Goal: Communication & Community: Answer question/provide support

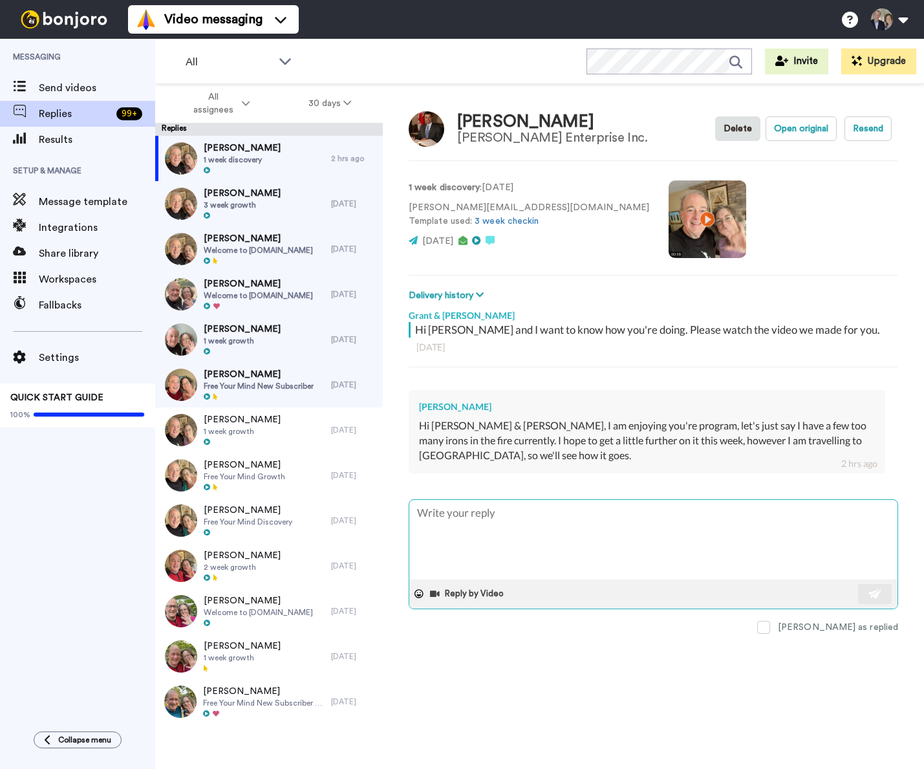
type textarea "x"
type textarea "G"
type textarea "x"
type textarea "Gl"
type textarea "x"
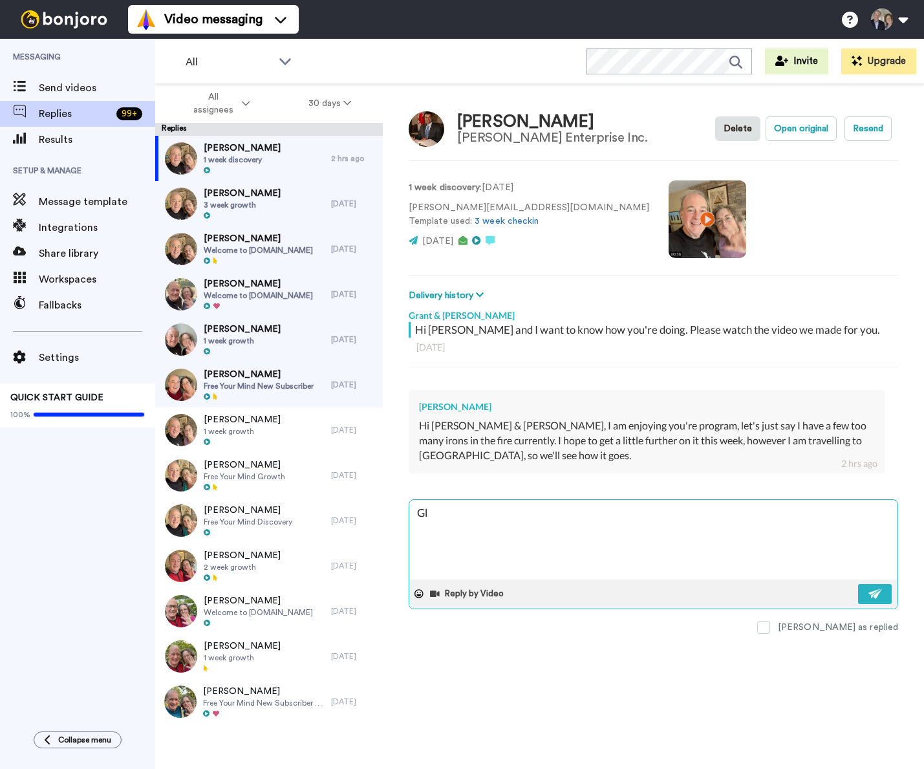
type textarea "Gla"
type textarea "x"
type textarea "Glad"
type textarea "x"
type textarea "Glad"
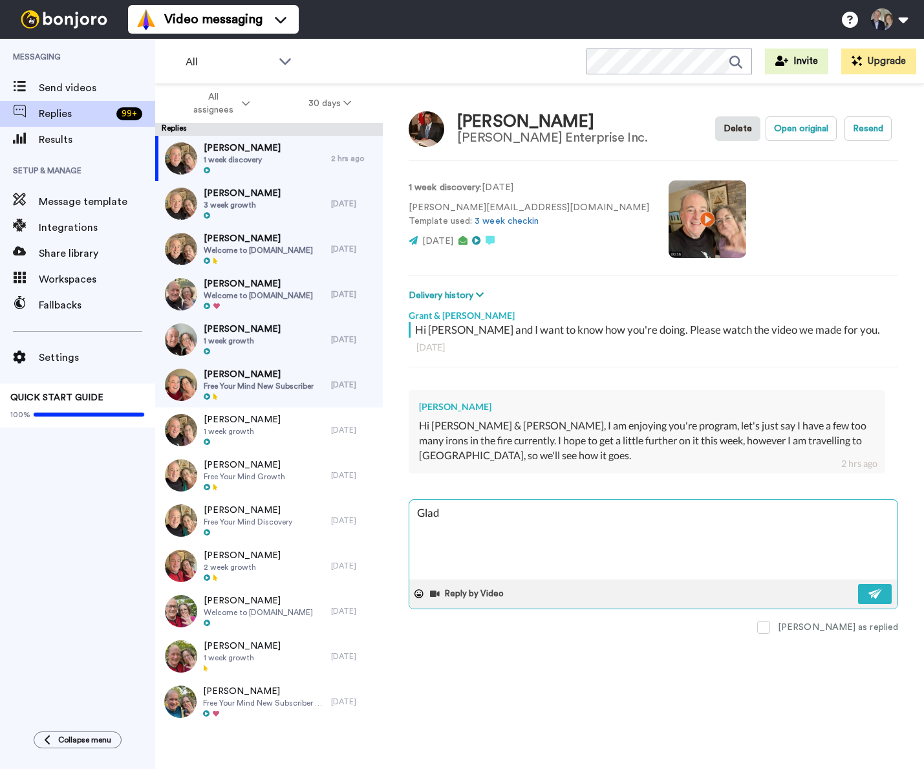
type textarea "x"
type textarea "Glad y"
type textarea "x"
type textarea "Glad yo"
type textarea "x"
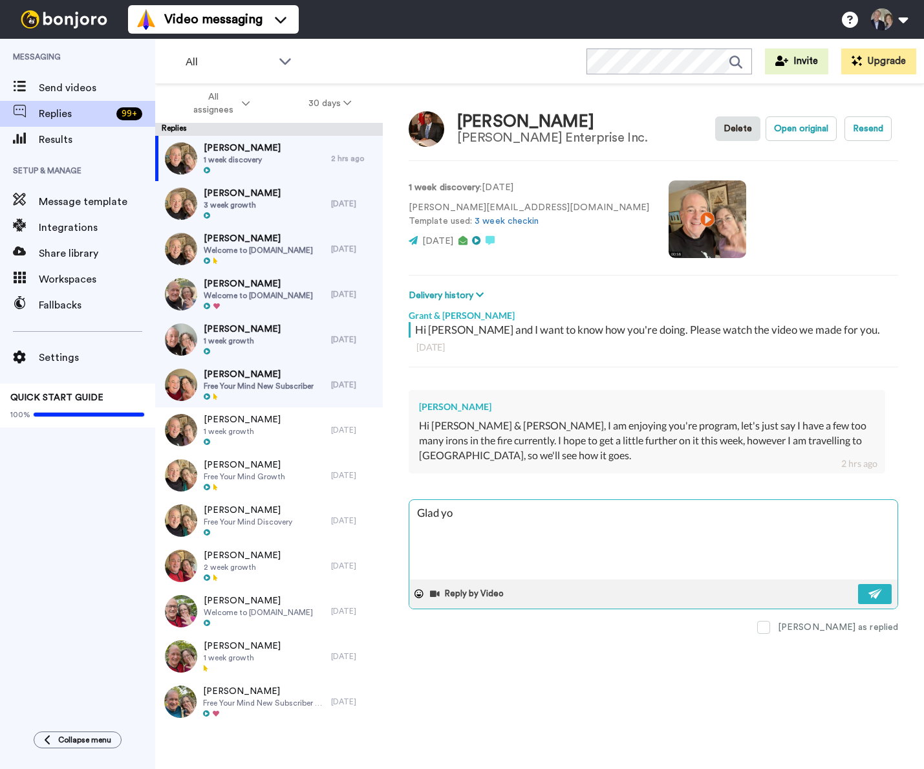
type textarea "Glad you"
type textarea "x"
type textarea "Glad you'"
type textarea "x"
type textarea "Glad you'r"
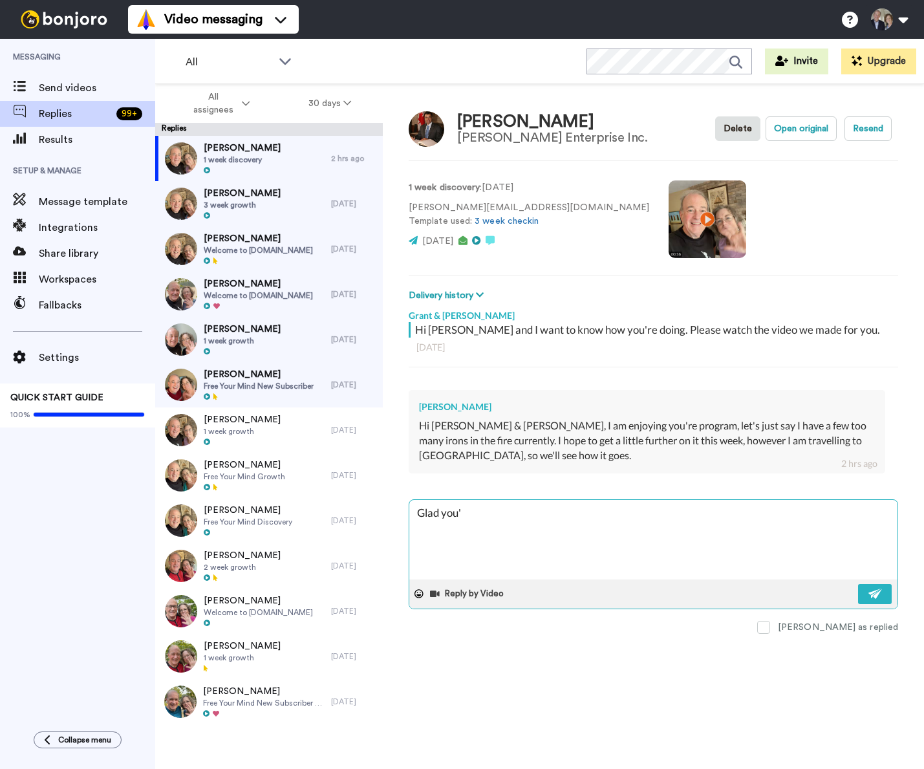
type textarea "x"
type textarea "Glad you're"
type textarea "x"
type textarea "Glad you're"
type textarea "x"
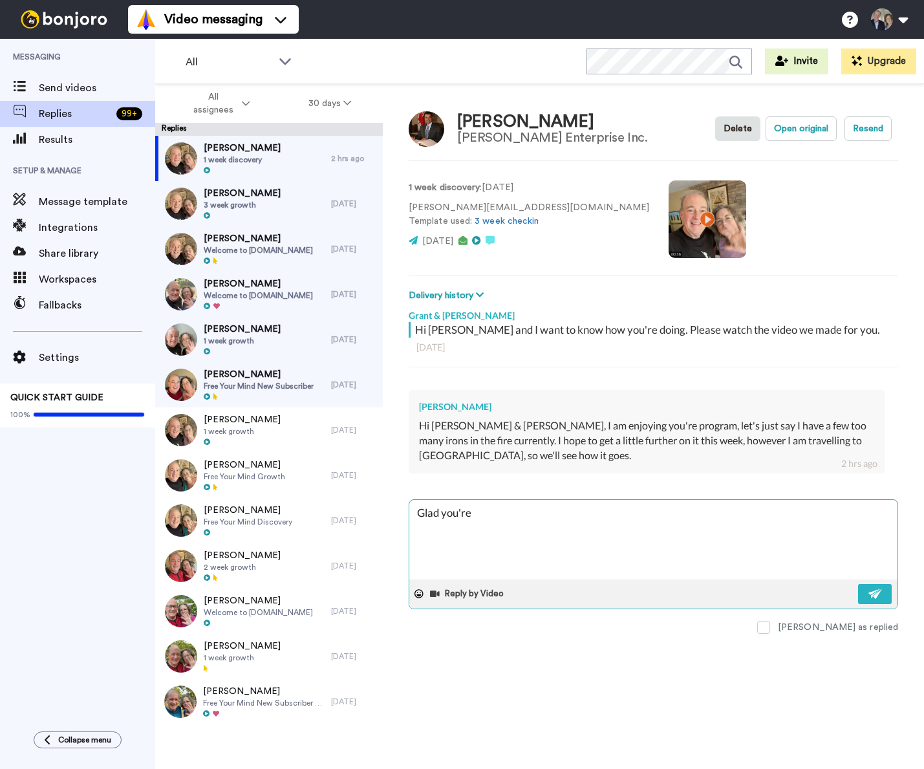
type textarea "Glad you're f"
type textarea "x"
type textarea "Glad you're fi"
type textarea "x"
type textarea "Glad you're fin"
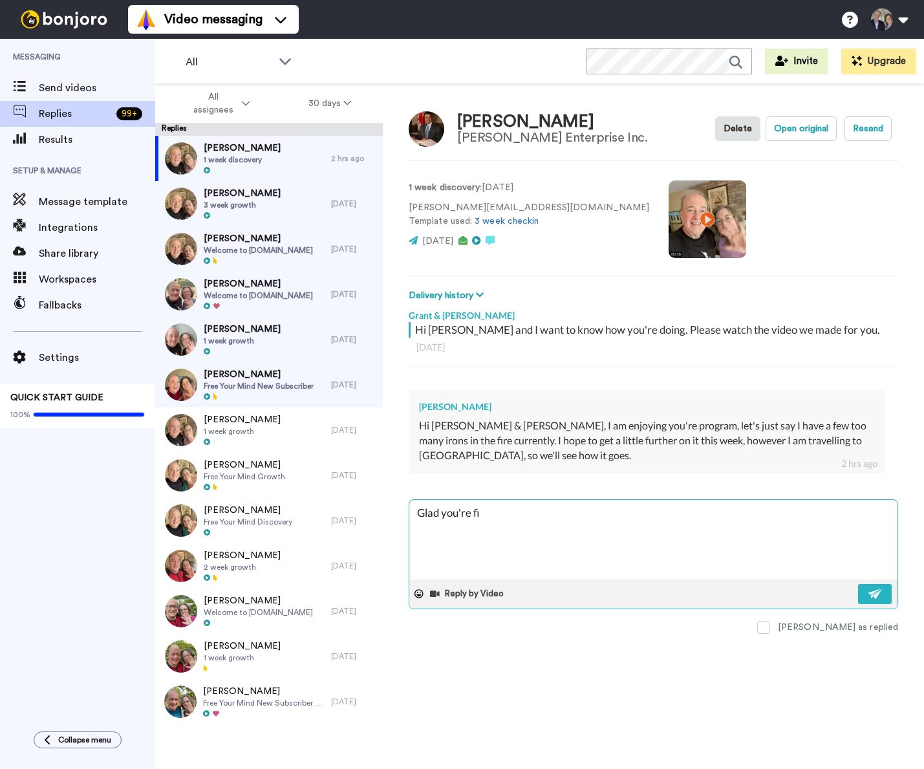
type textarea "x"
type textarea "Glad you're find"
type textarea "x"
type textarea "Glad you're findi"
type textarea "x"
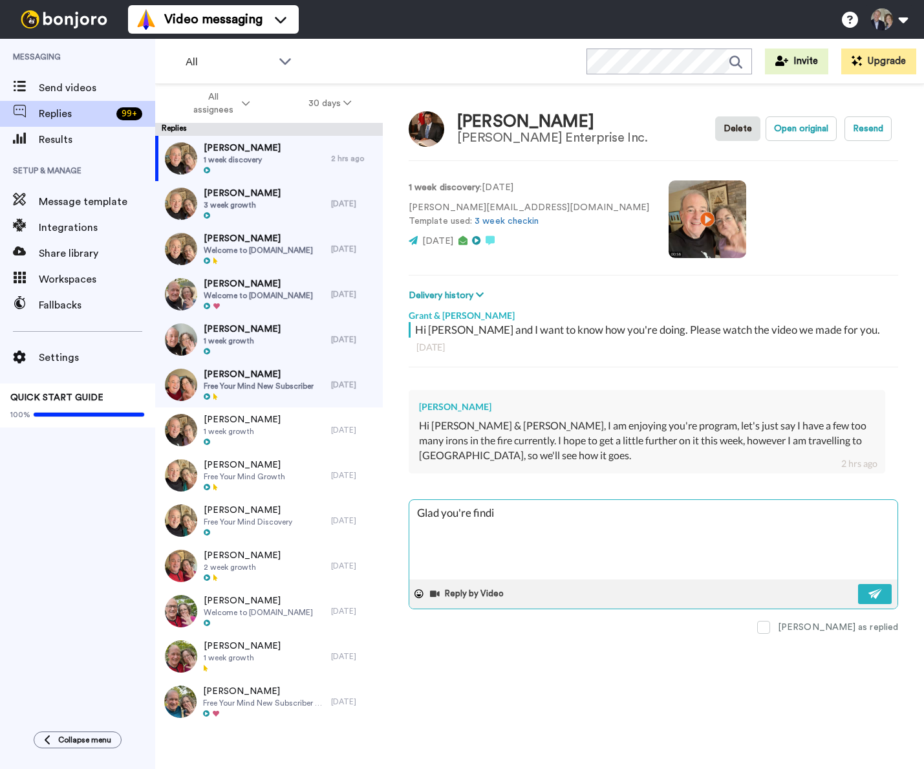
type textarea "Glad you're findin"
type textarea "x"
type textarea "Glad you're finding"
type textarea "x"
type textarea "Glad you're finding"
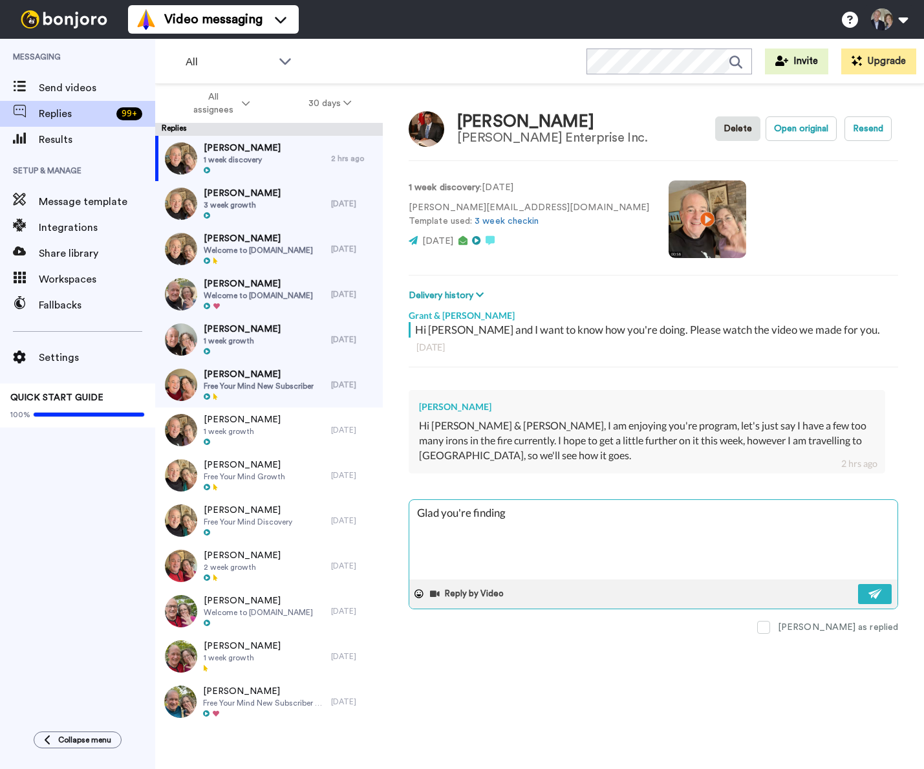
type textarea "x"
type textarea "Glad you're finding i"
type textarea "x"
type textarea "Glad you're finding it"
type textarea "x"
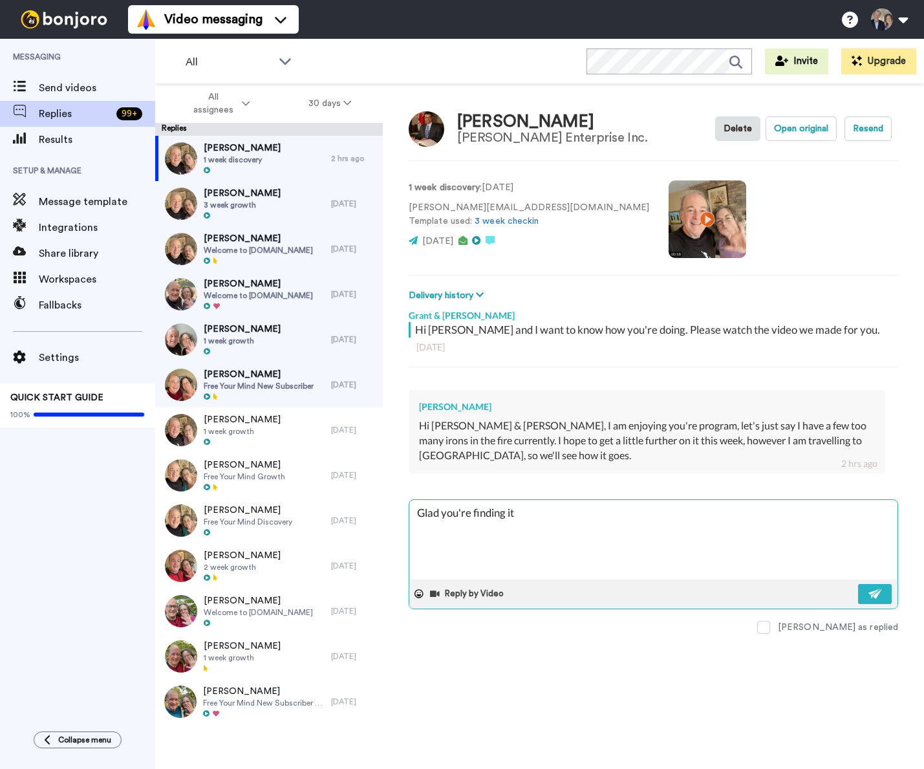
type textarea "Glad you're finding it"
type textarea "x"
type textarea "Glad you're finding it h"
type textarea "x"
type textarea "Glad you're finding it he"
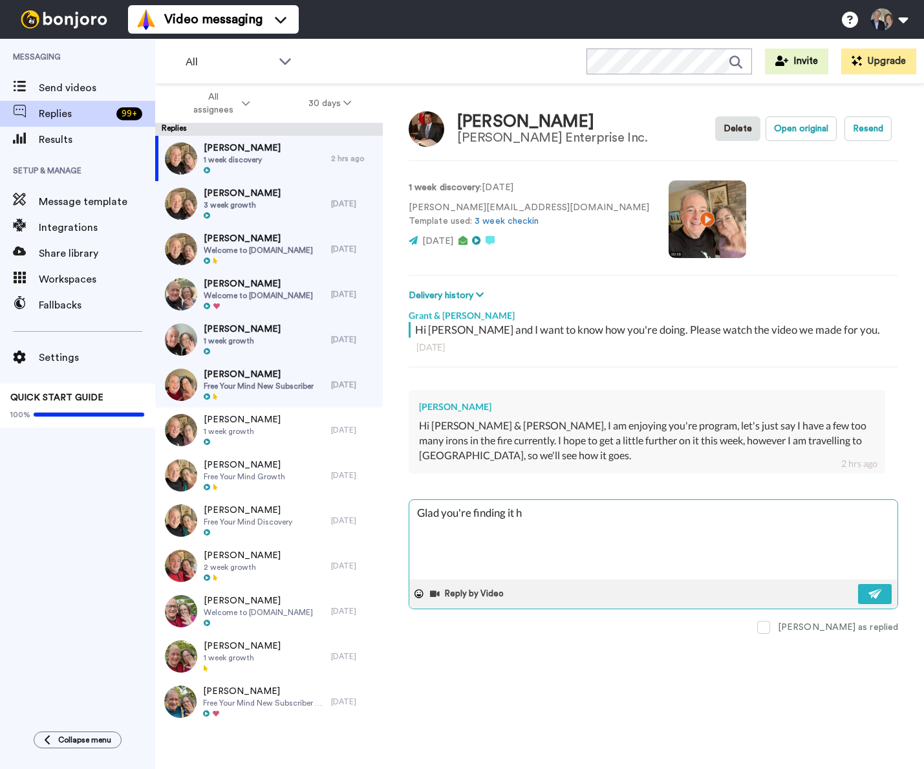
type textarea "x"
type textarea "Glad you're finding it hel"
type textarea "x"
type textarea "Glad you're finding it help"
type textarea "x"
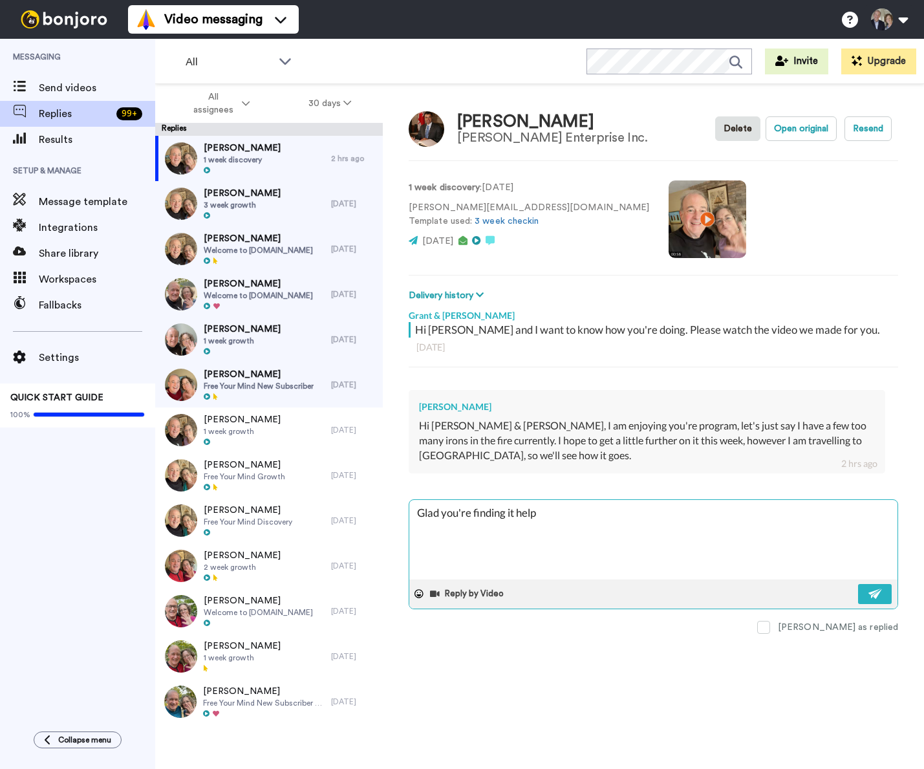
type textarea "Glad you're finding it helpf"
type textarea "x"
type textarea "Glad you're finding it helpfu"
type textarea "x"
type textarea "Glad you're finding it helpful"
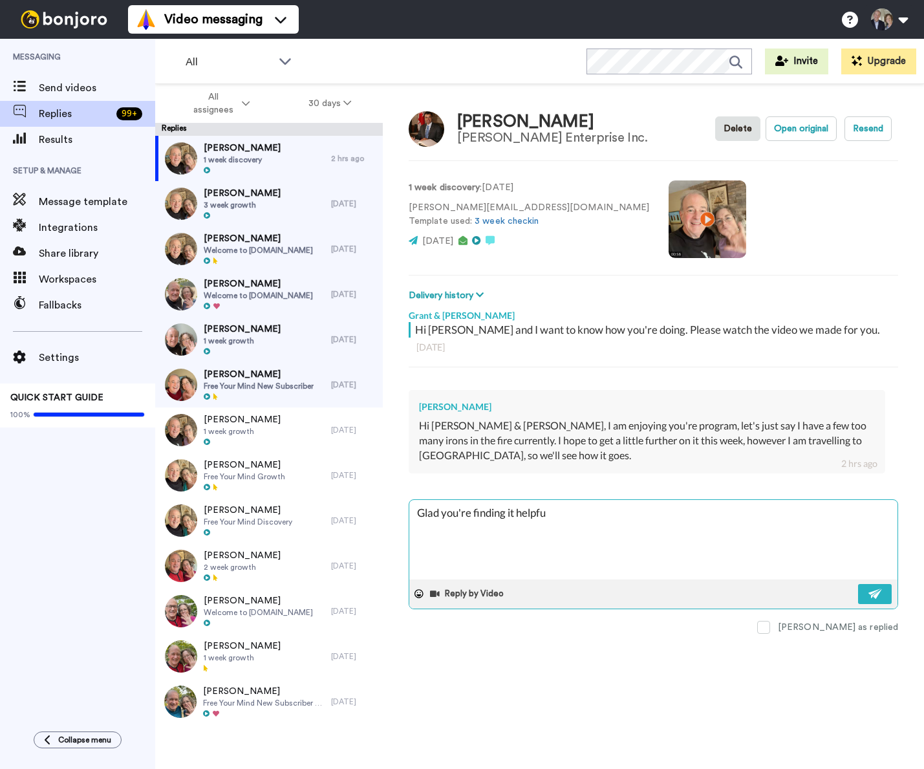
type textarea "x"
type textarea "Glad you're finding it helpful."
type textarea "x"
type textarea "Glad you're finding it helpful."
type textarea "x"
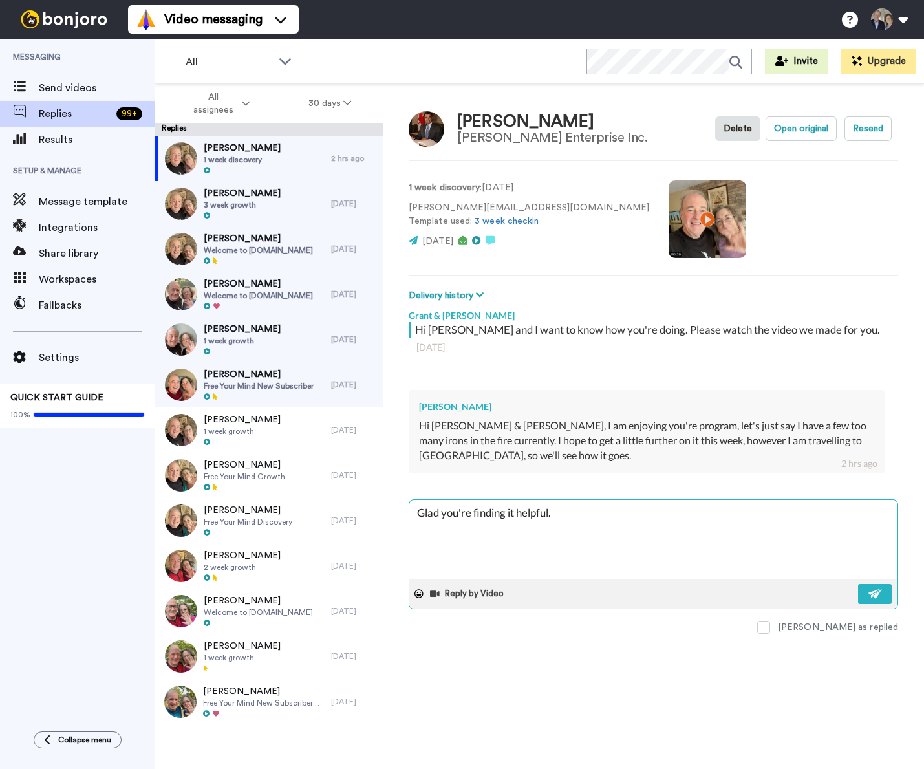
type textarea "Glad you're finding it helpful. T"
type textarea "x"
type textarea "Glad you're finding it helpful. Ta"
type textarea "x"
type textarea "Glad you're finding it helpful. Tak"
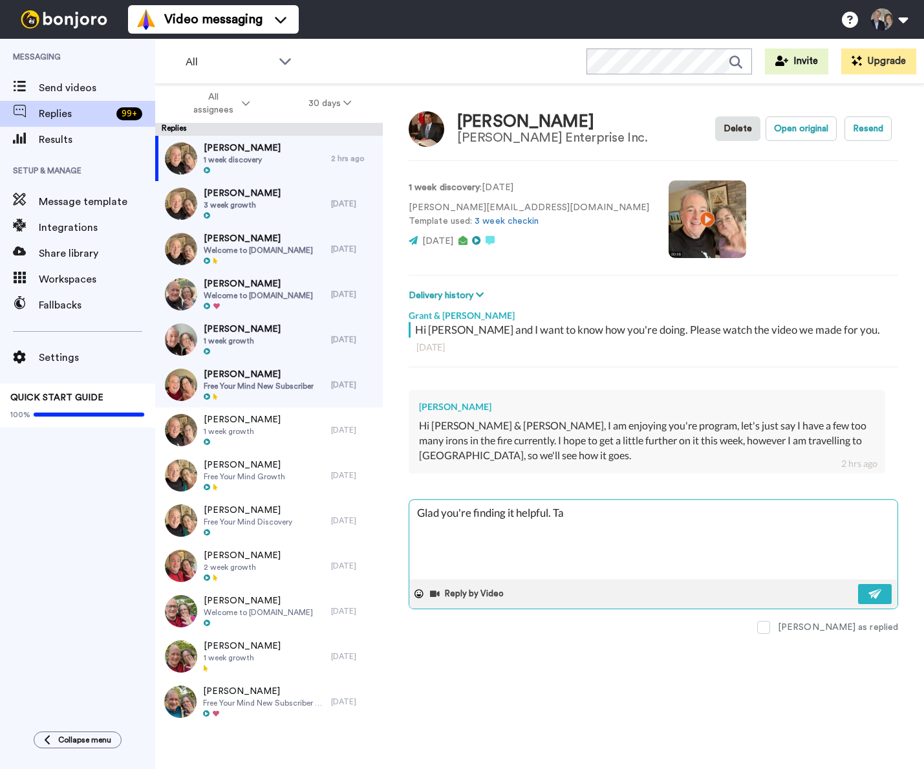
type textarea "x"
type textarea "Glad you're finding it helpful. Talk"
type textarea "x"
type textarea "Glad you're finding it helpful. Talk"
type textarea "x"
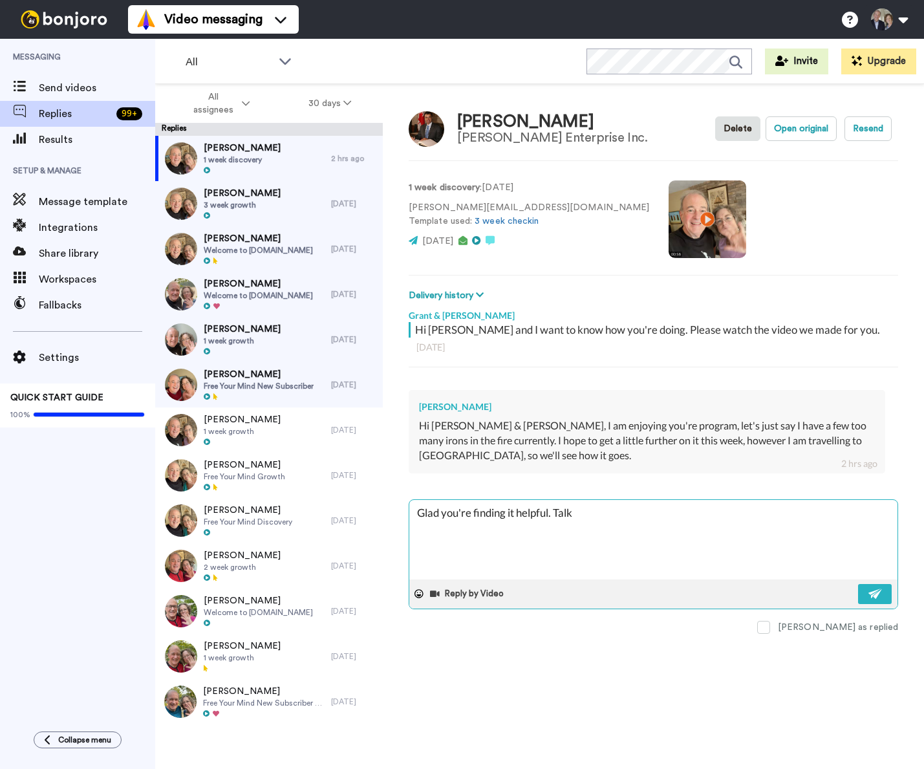
type textarea "Glad you're finding it helpful. Tal"
type textarea "x"
type textarea "Glad you're finding it helpful. Ta"
type textarea "x"
type textarea "Glad you're finding it helpful. Tak"
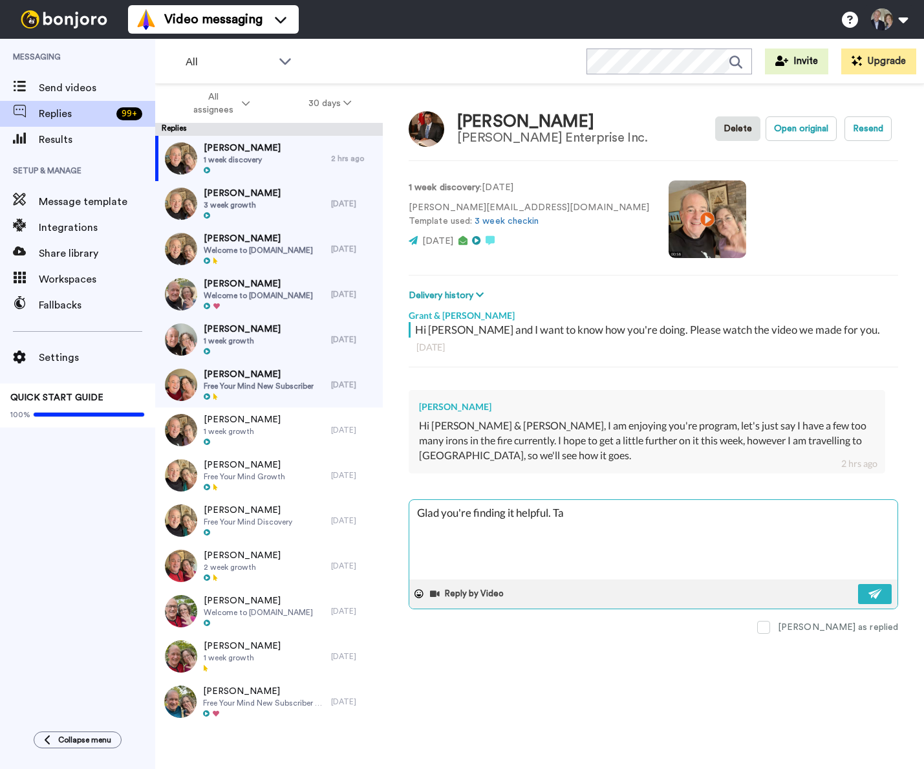
type textarea "x"
type textarea "Glad you're finding it helpful. Take"
type textarea "x"
type textarea "Glad you're finding it helpful. Take"
type textarea "x"
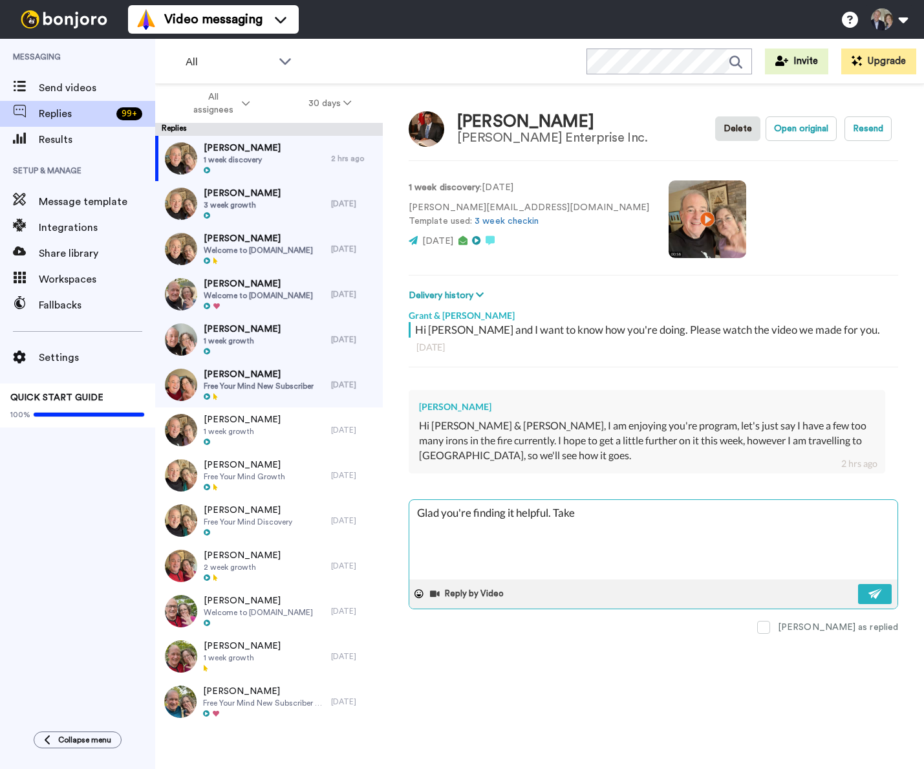
type textarea "Glad you're finding it helpful. Take y"
type textarea "x"
type textarea "Glad you're finding it helpful. Take yo"
type textarea "x"
type textarea "Glad you're finding it helpful. Take you"
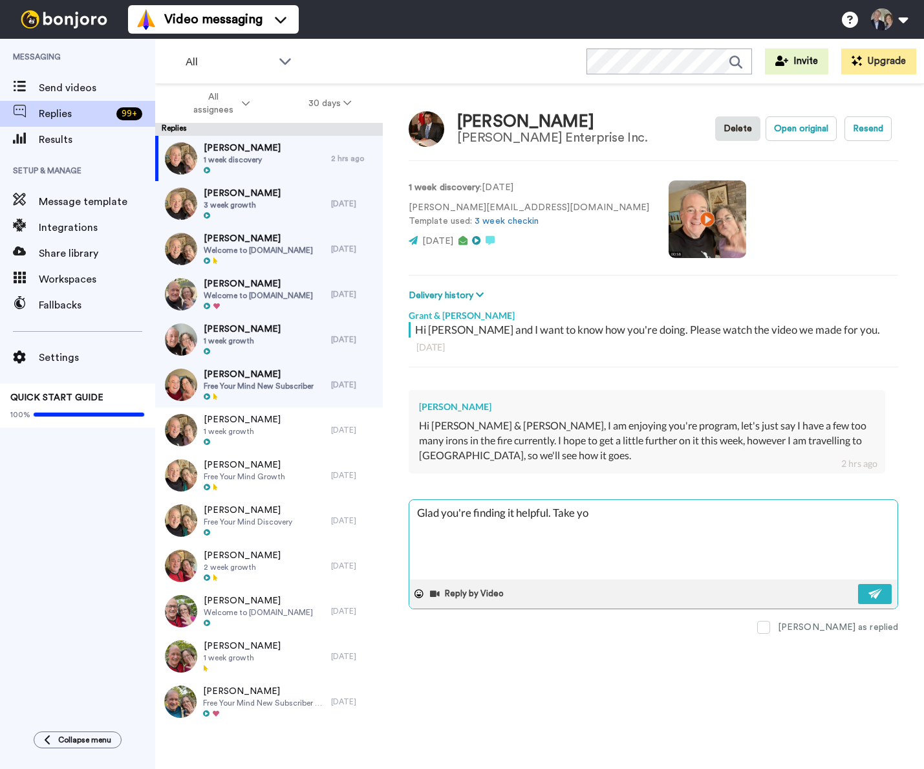
type textarea "x"
type textarea "Glad you're finding it helpful. Take your"
type textarea "x"
type textarea "Glad you're finding it helpful. Take your"
type textarea "x"
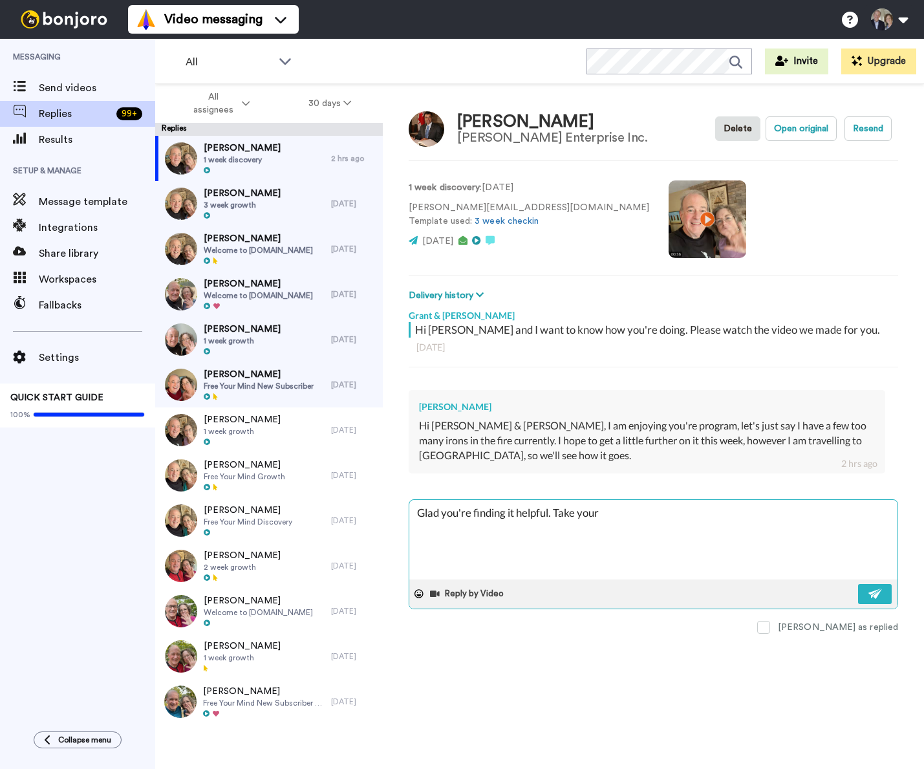
type textarea "Glad you're finding it helpful. Take your t"
type textarea "x"
type textarea "Glad you're finding it helpful. Take your ti"
type textarea "x"
type textarea "Glad you're finding it helpful. Take your [PERSON_NAME]"
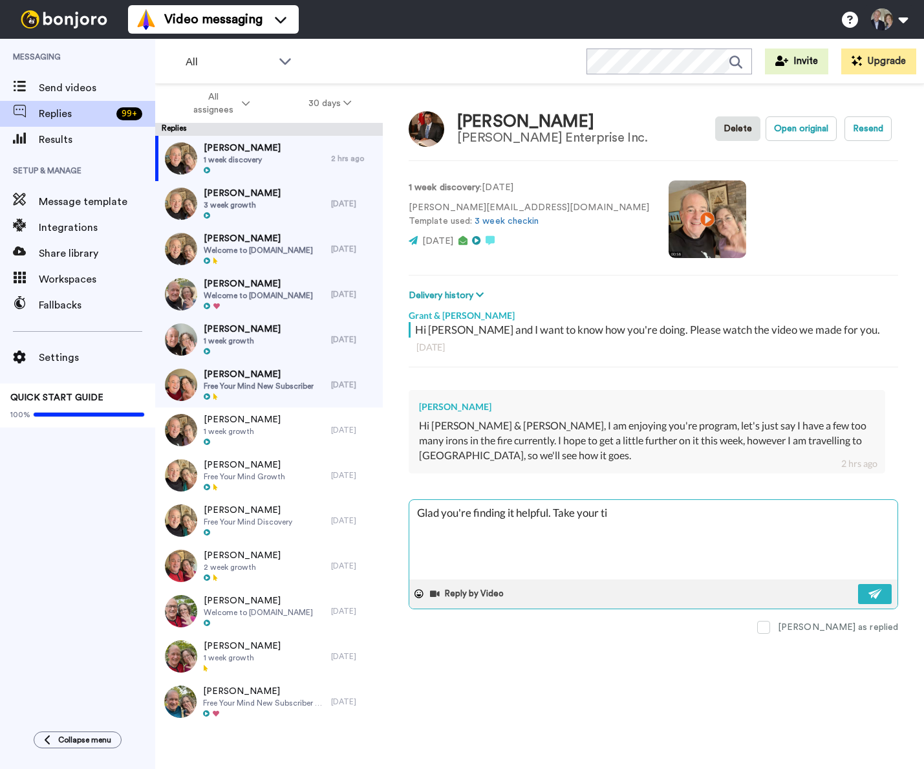
type textarea "x"
type textarea "Glad you're finding it helpful. Take your time"
type textarea "x"
type textarea "Glad you're finding it helpful. Take your time."
type textarea "x"
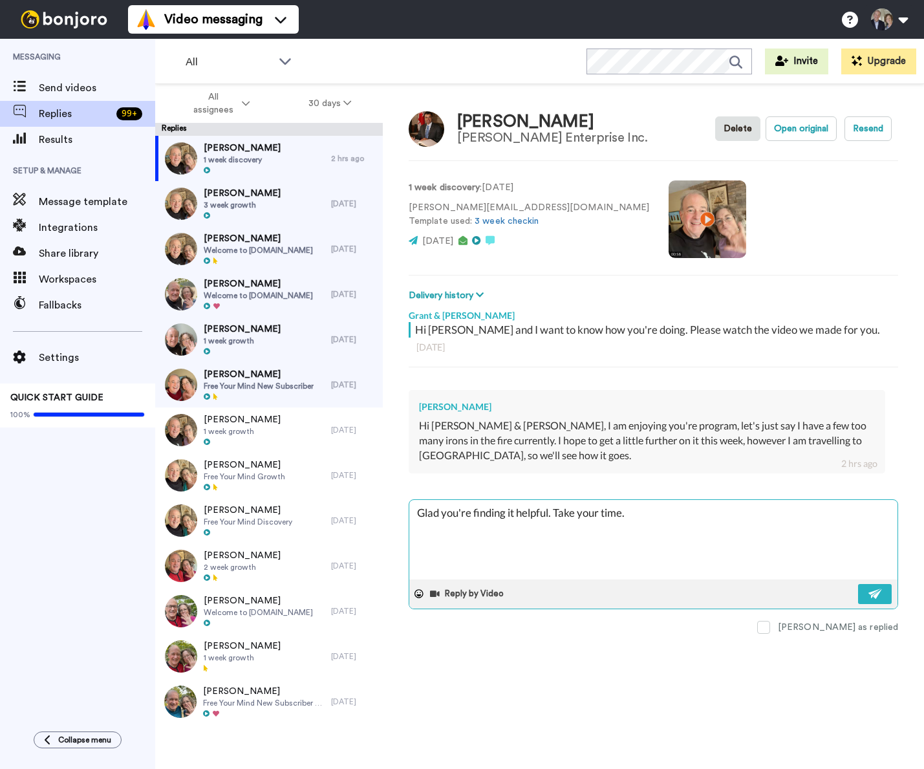
type textarea "Glad you're finding it helpful. Take your time"
type textarea "x"
type textarea "Glad you're finding it helpful. Take your time"
type textarea "x"
type textarea "Glad you're finding it helpful. Take your time a"
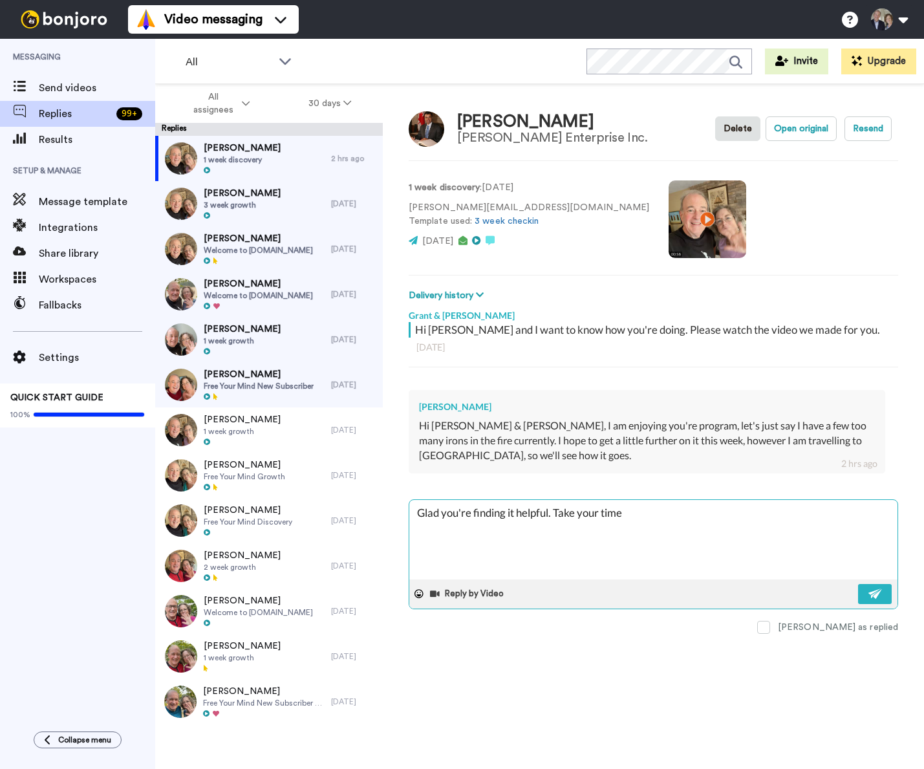
type textarea "x"
type textarea "Glad you're finding it helpful. Take your time an"
type textarea "x"
type textarea "Glad you're finding it helpful. Take your time and"
type textarea "x"
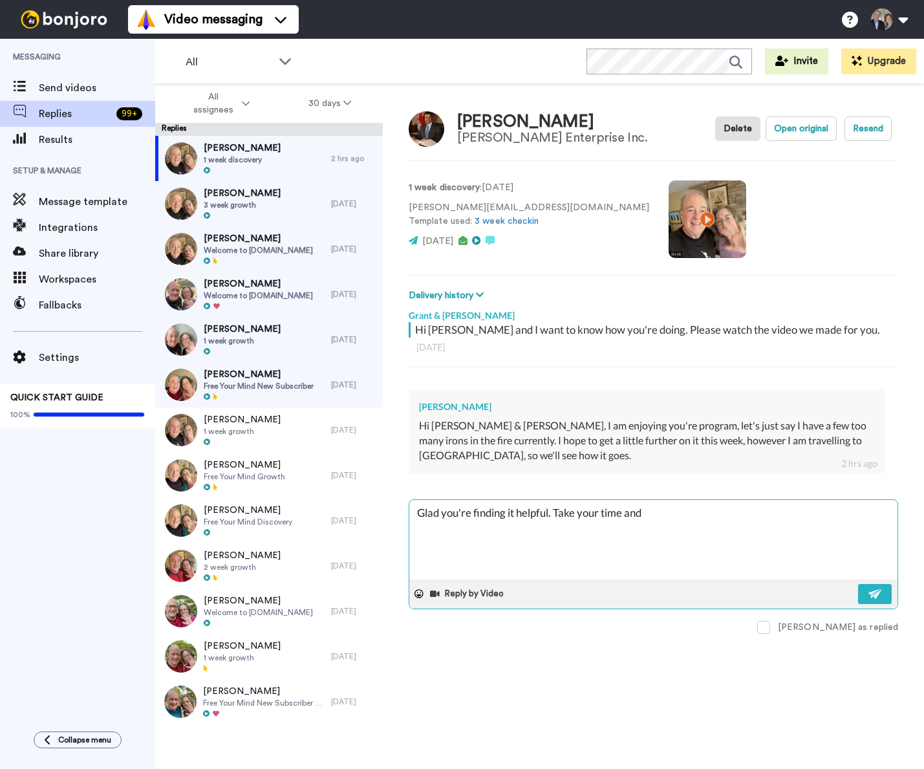
type textarea "Glad you're finding it helpful. Take your time and"
type textarea "x"
type textarea "Glad you're finding it helpful. Take your time and d"
type textarea "x"
type textarea "Glad you're finding it helpful. Take your time and"
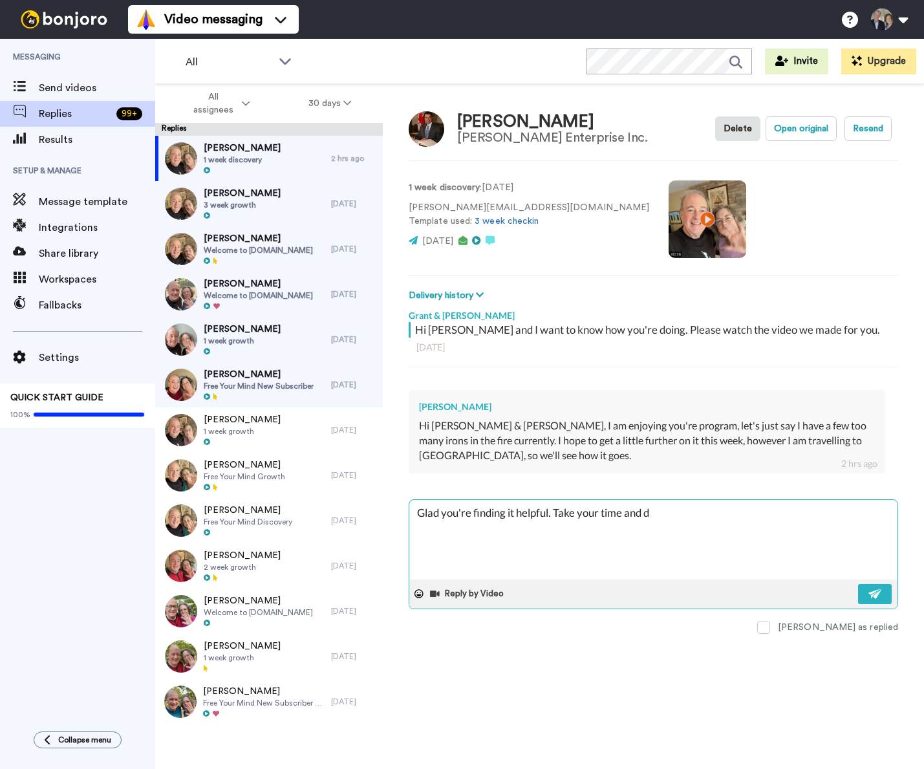
type textarea "x"
type textarea "Glad you're finding it helpful. Take your time and f"
type textarea "x"
type textarea "Glad you're finding it helpful. Take your time and fi"
type textarea "x"
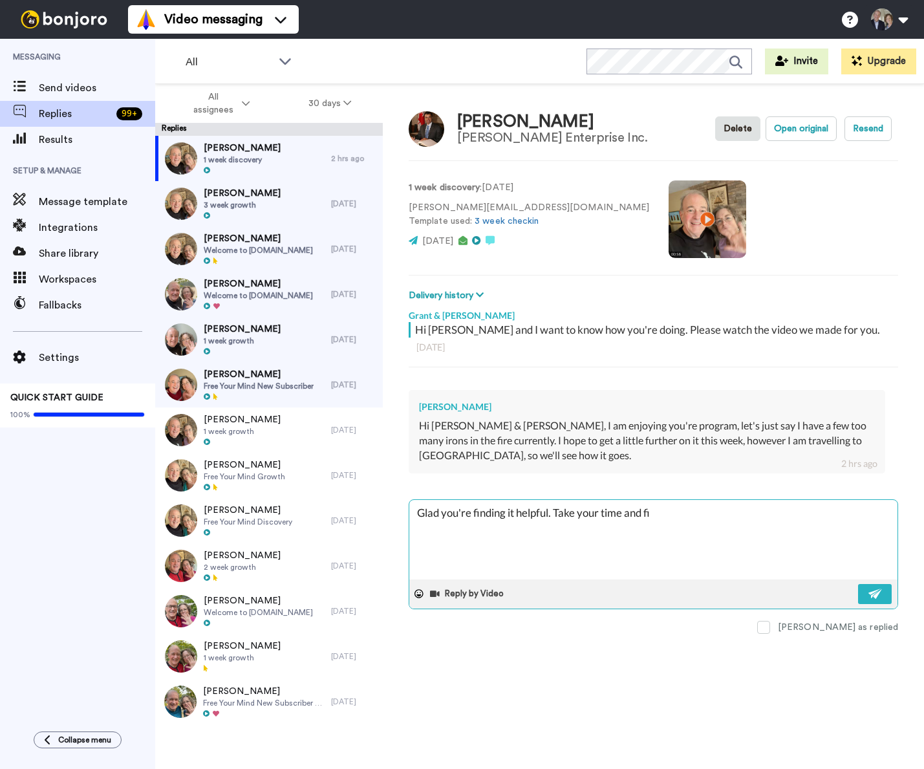
type textarea "Glad you're finding it helpful. Take your time and fit"
type textarea "x"
type textarea "Glad you're finding it helpful. Take your time and fit"
type textarea "x"
type textarea "Glad you're finding it helpful. Take your time and fit i"
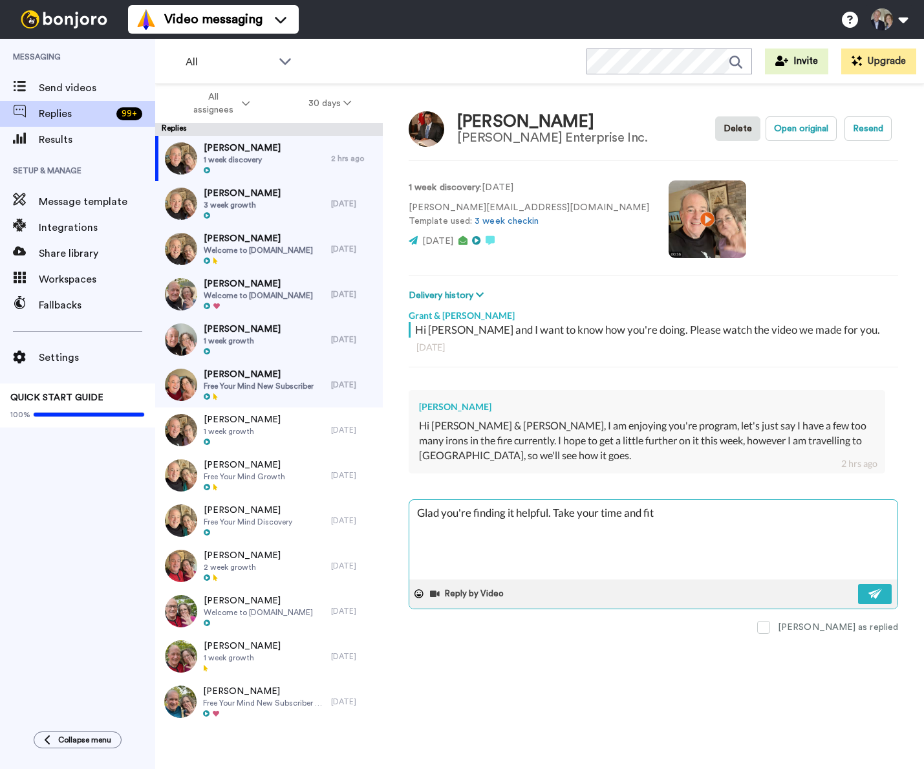
type textarea "x"
type textarea "Glad you're finding it helpful. Take your time and fit it"
type textarea "x"
type textarea "Glad you're finding it helpful. Take your time and fit it"
type textarea "x"
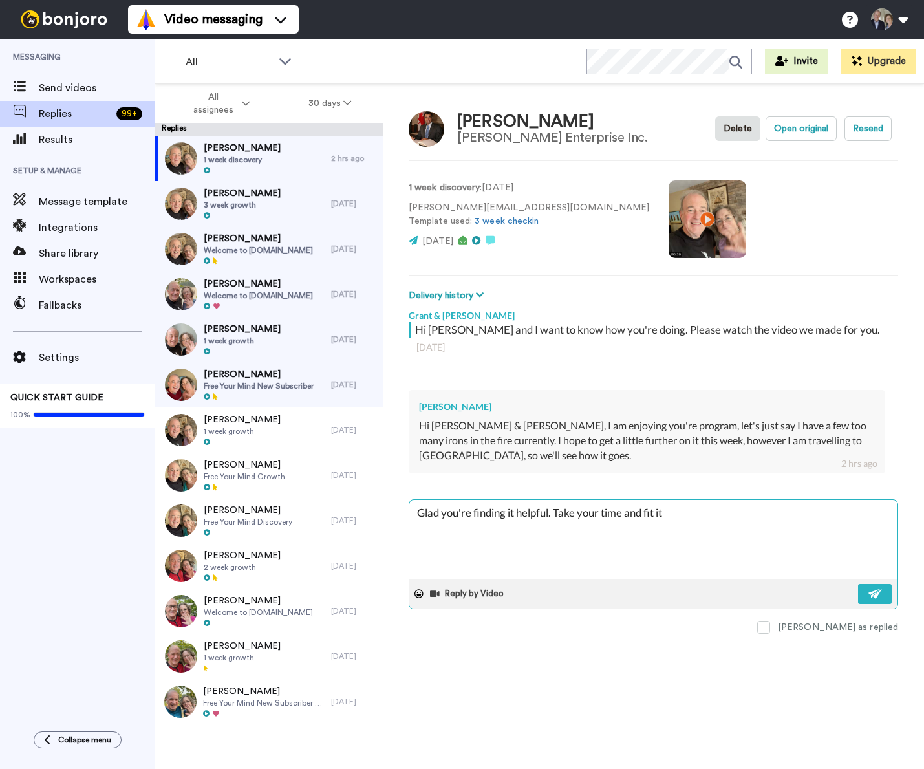
type textarea "Glad you're finding it helpful. Take your time and fit it i"
type textarea "x"
type textarea "Glad you're finding it helpful. Take your time and fit it in"
type textarea "x"
type textarea "Glad you're finding it helpful. Take your time and fit it int"
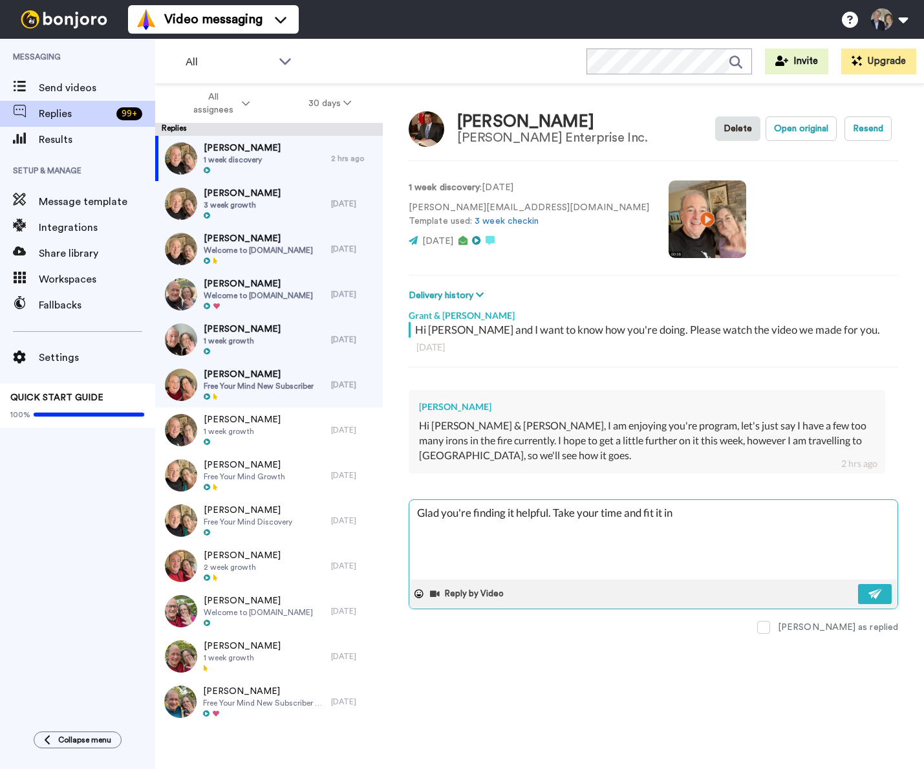
type textarea "x"
type textarea "Glad you're finding it helpful. Take your time and fit it into"
type textarea "x"
type textarea "Glad you're finding it helpful. Take your time and fit it into"
type textarea "x"
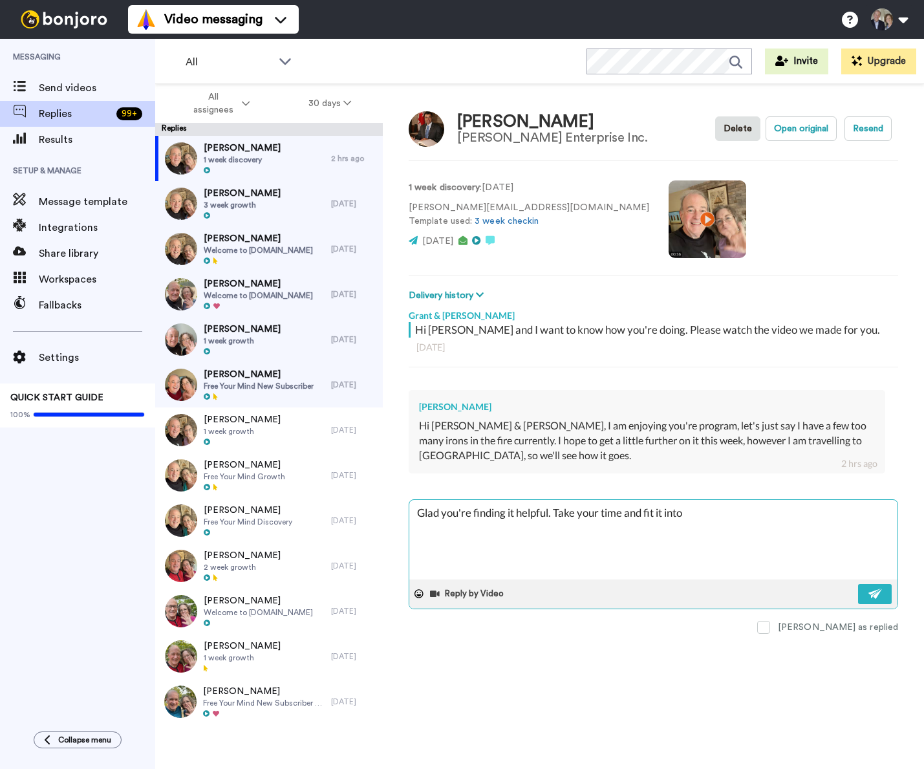
type textarea "Glad you're finding it helpful. Take your time and fit it into y"
type textarea "x"
type textarea "Glad you're finding it helpful. Take your time and fit it into yo"
type textarea "x"
type textarea "Glad you're finding it helpful. Take your time and fit it into you"
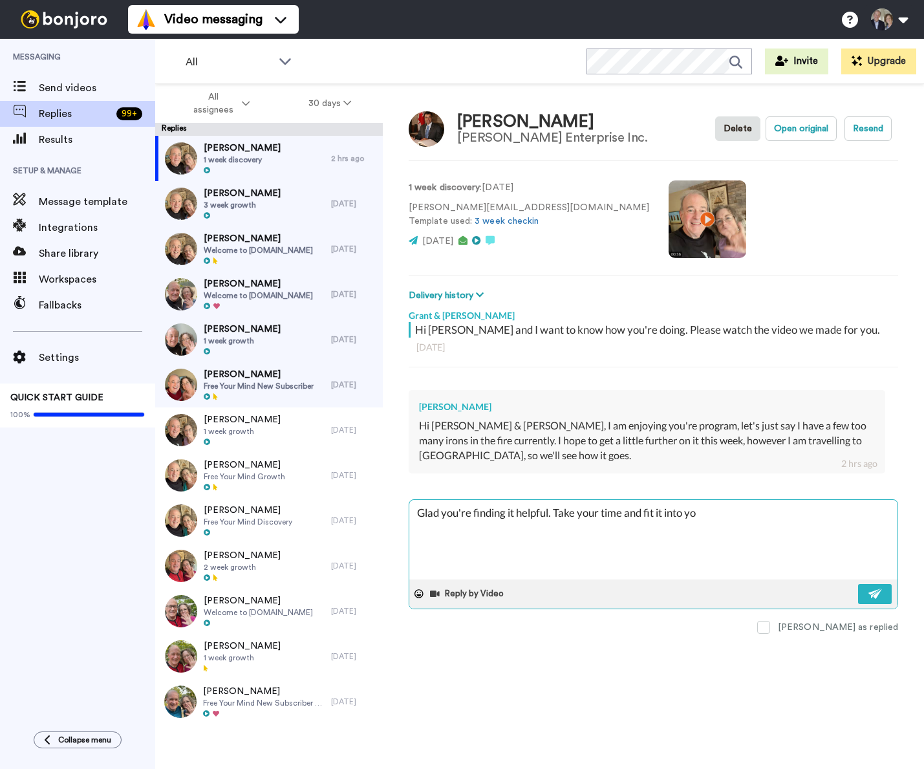
type textarea "x"
type textarea "Glad you're finding it helpful. Take your time and fit it into yout"
type textarea "x"
type textarea "Glad you're finding it helpful. Take your time and fit it into you"
type textarea "x"
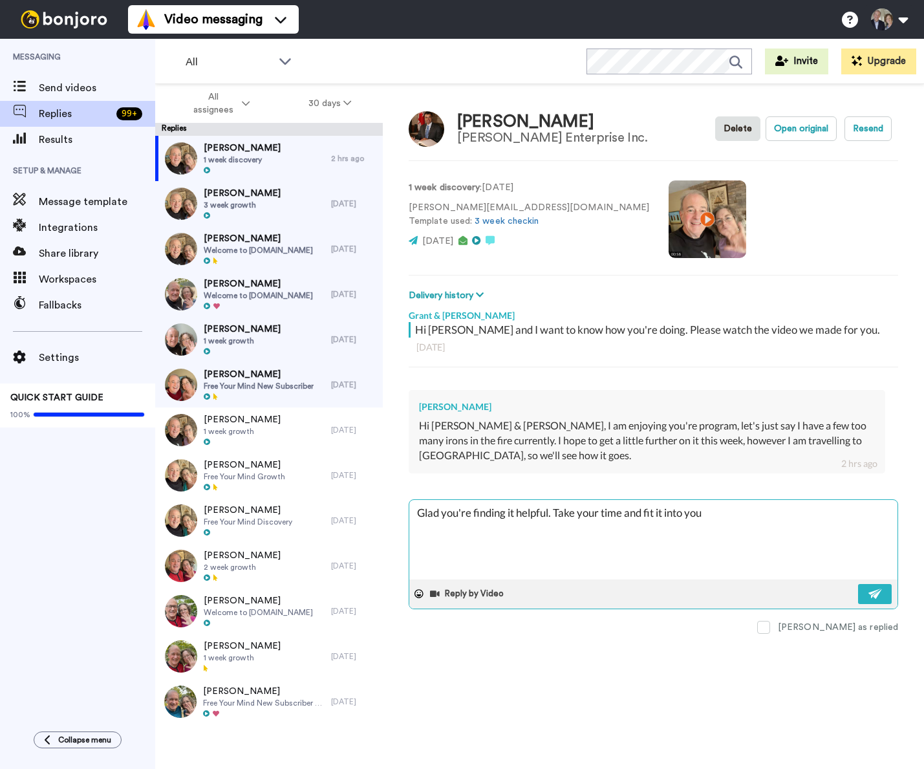
type textarea "Glad you're finding it helpful. Take your time and fit it into your"
type textarea "x"
type textarea "Glad you're finding it helpful. Take your time and fit it into your"
type textarea "x"
type textarea "Glad you're finding it helpful. Take your time and fit it into your l"
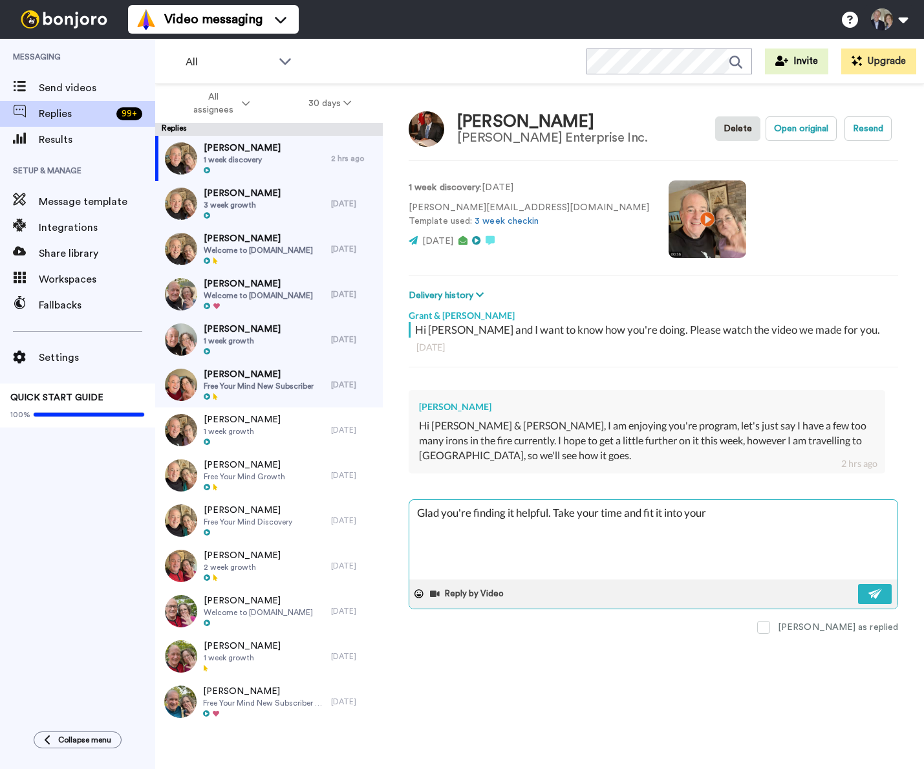
type textarea "x"
type textarea "Glad you're finding it helpful. Take your time and fit it into your li"
type textarea "x"
type textarea "Glad you're finding it helpful. Take your time and fit it into your lif"
type textarea "x"
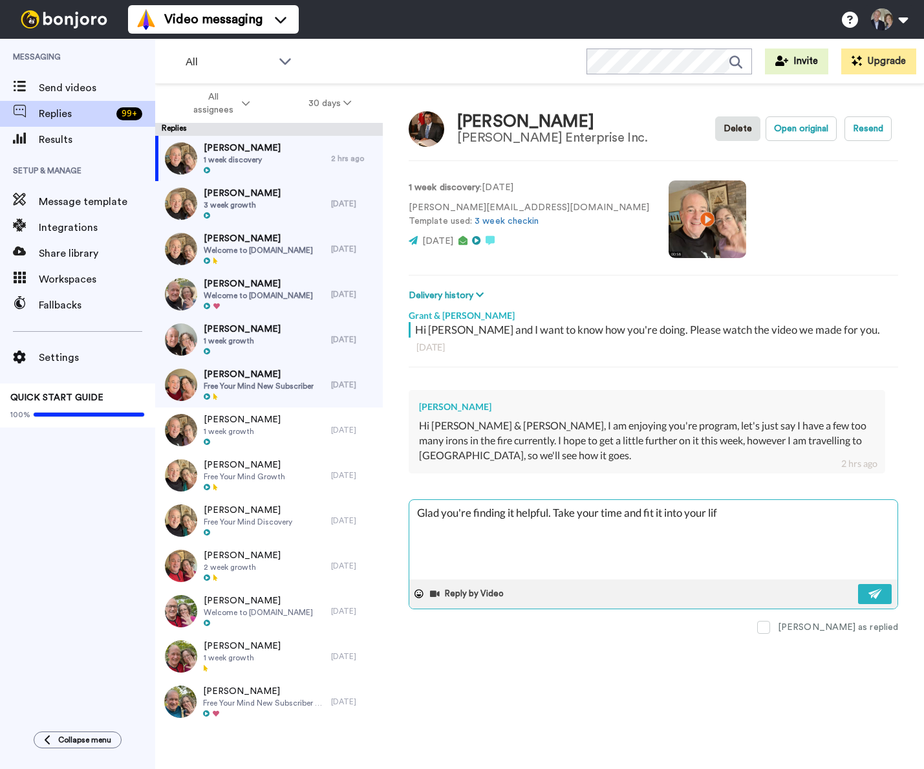
type textarea "Glad you're finding it helpful. Take your time and fit it into your life"
type textarea "x"
type textarea "Glad you're finding it helpful. Take your time and fit it into your lif"
type textarea "x"
type textarea "Glad you're finding it helpful. Take your time and fit it into your li"
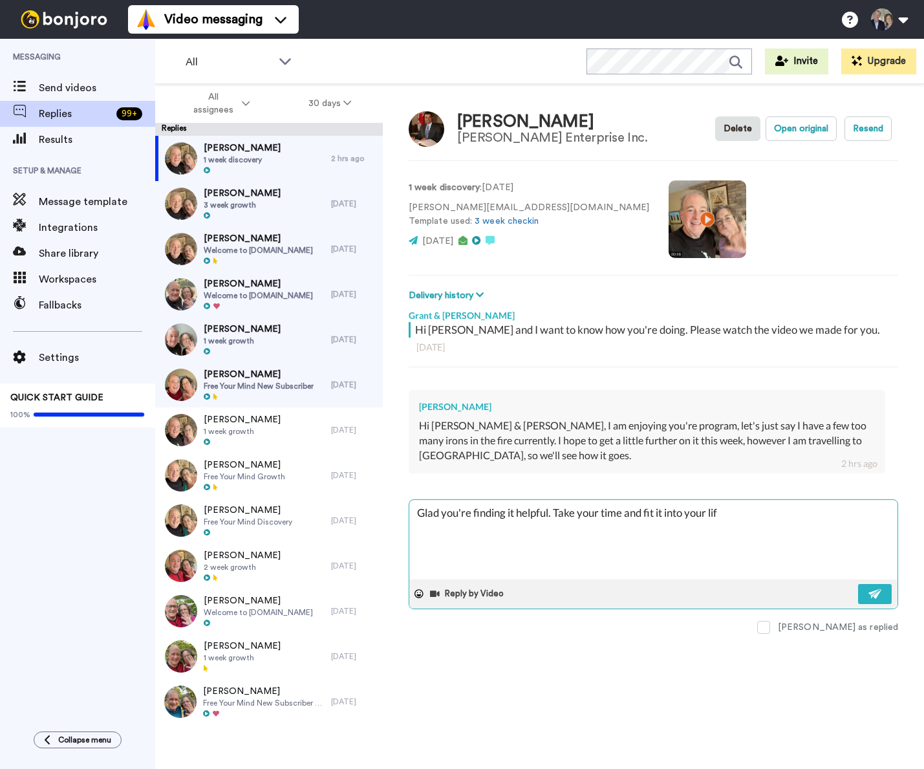
type textarea "x"
type textarea "Glad you're finding it helpful. Take your time and fit it into your l"
type textarea "x"
type textarea "Glad you're finding it helpful. Take your time and fit it into your"
type textarea "x"
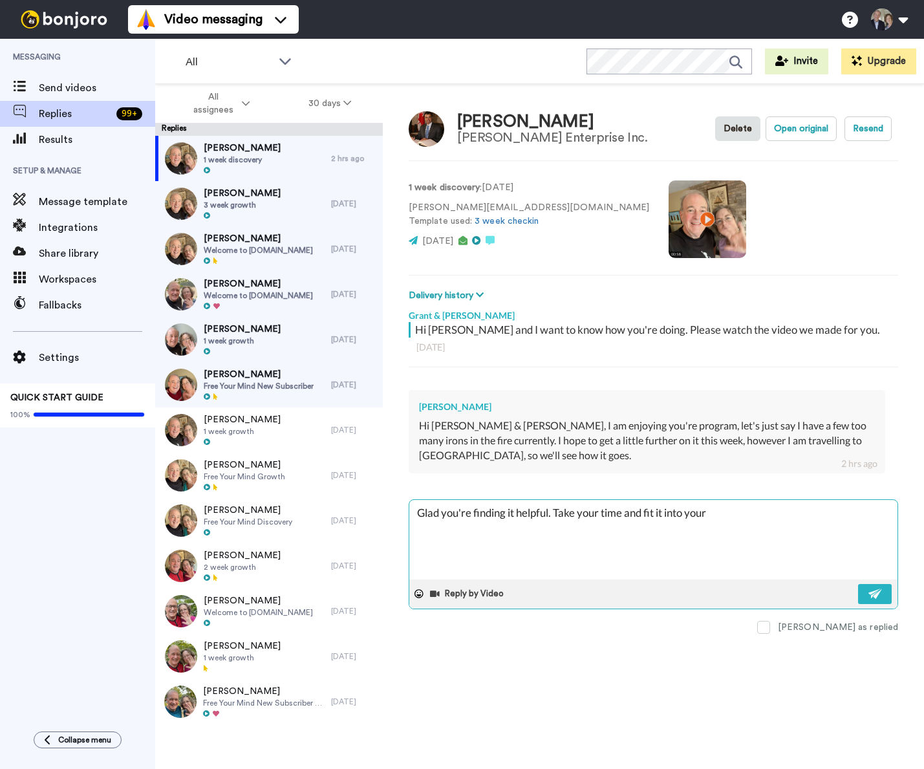
type textarea "Glad you're finding it helpful. Take your time and fit it into your s"
type textarea "x"
type textarea "Glad you're finding it helpful. Take your time and fit it into your sc"
type textarea "x"
type textarea "Glad you're finding it helpful. Take your time and fit it into your sch"
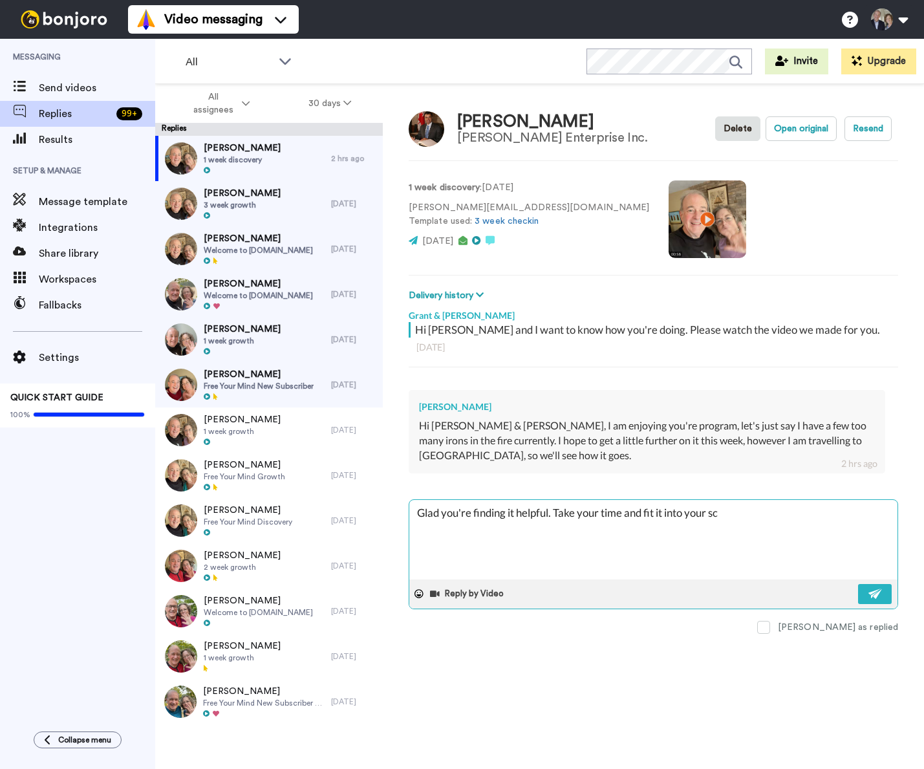
type textarea "x"
type textarea "Glad you're finding it helpful. Take your time and fit it into your sche"
type textarea "x"
type textarea "Glad you're finding it helpful. Take your time and fit it into your sched"
type textarea "x"
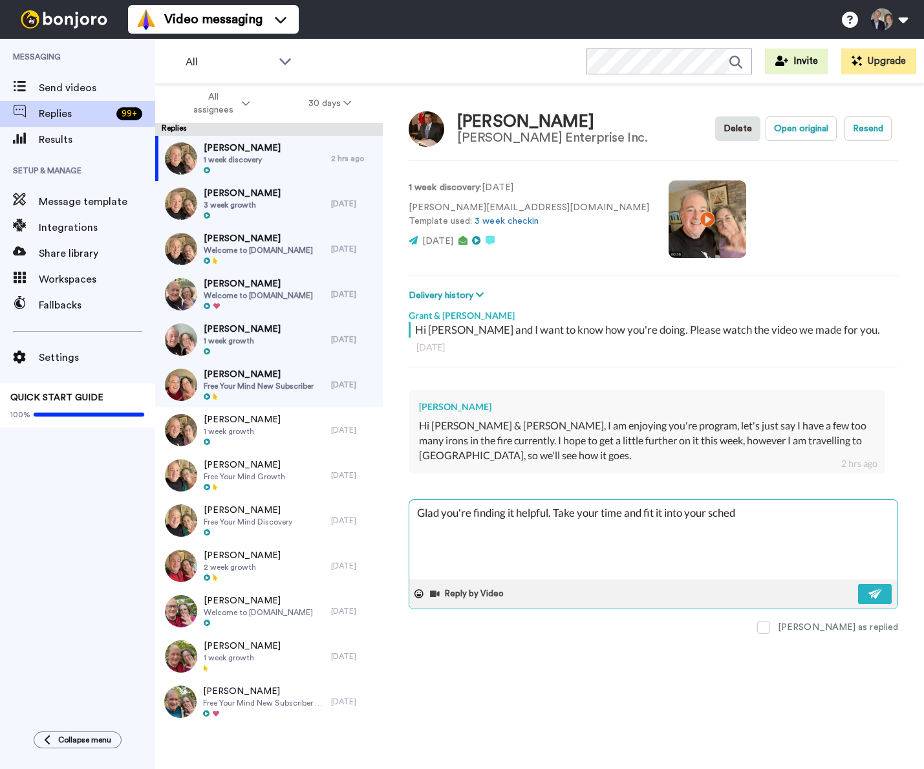
type textarea "Glad you're finding it helpful. Take your time and fit it into your schedu"
type textarea "x"
type textarea "Glad you're finding it helpful. Take your time and fit it into your schedul"
type textarea "x"
type textarea "Glad you're finding it helpful. Take your time and fit it into your schedule"
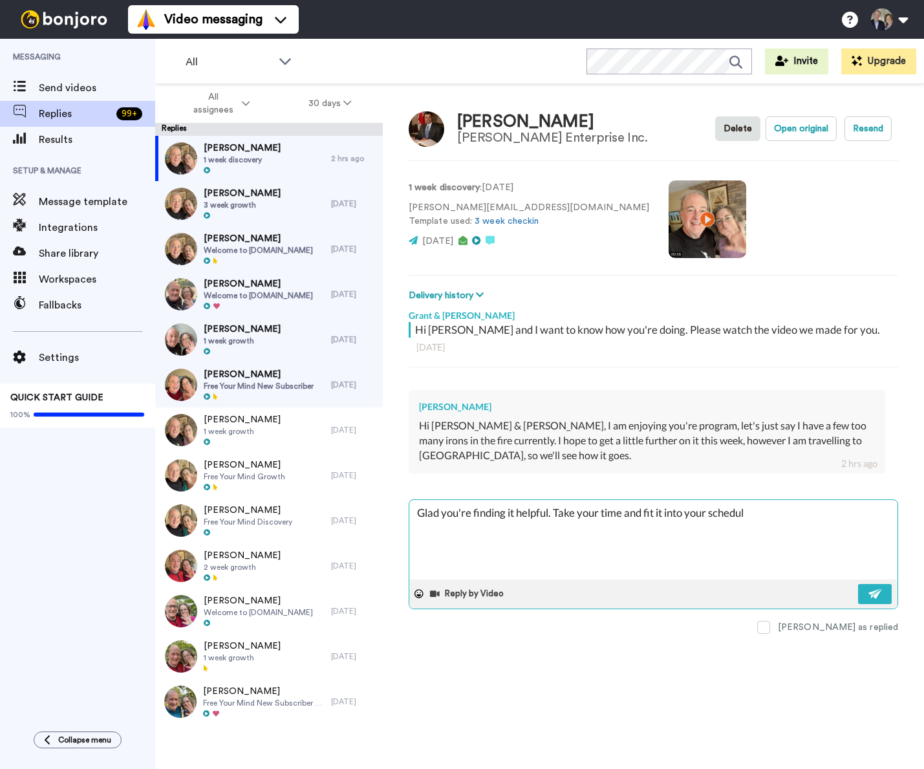
type textarea "x"
type textarea "Glad you're finding it helpful. Take your time and fit it into your schedule."
type textarea "x"
type textarea "Glad you're finding it helpful. Take your time and fit it into your schedule."
click at [877, 594] on img at bounding box center [875, 593] width 14 height 10
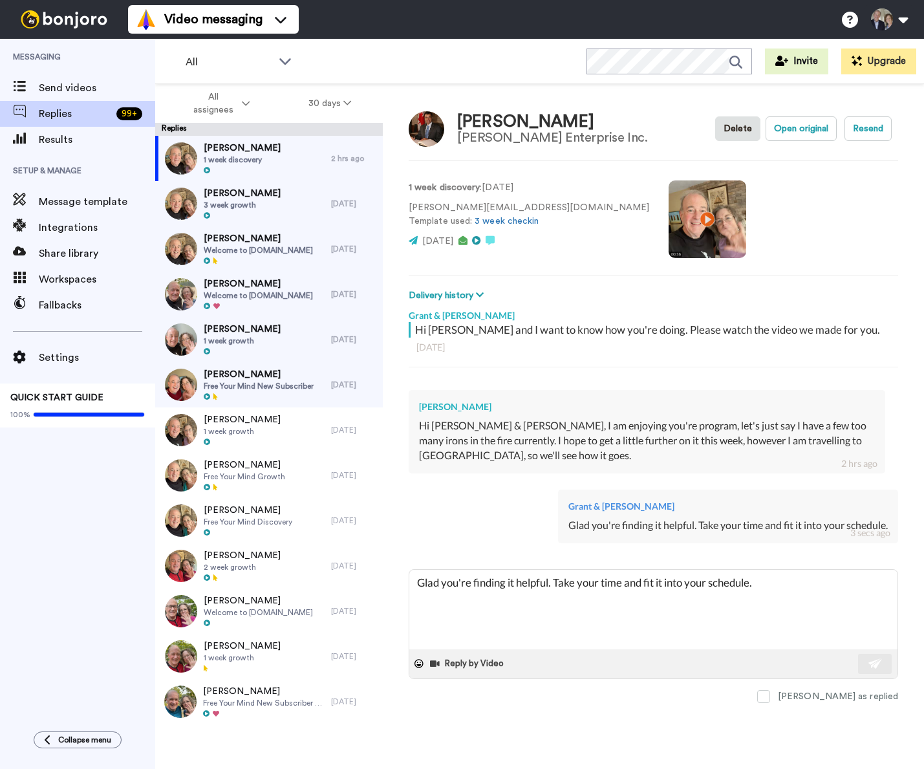
type textarea "x"
